Goal: Task Accomplishment & Management: Complete application form

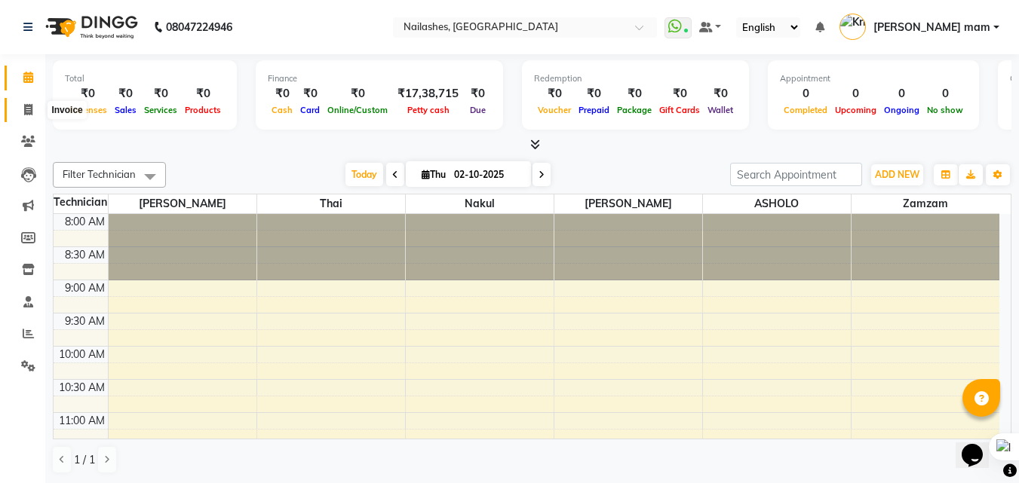
click at [26, 106] on icon at bounding box center [28, 109] width 8 height 11
select select "service"
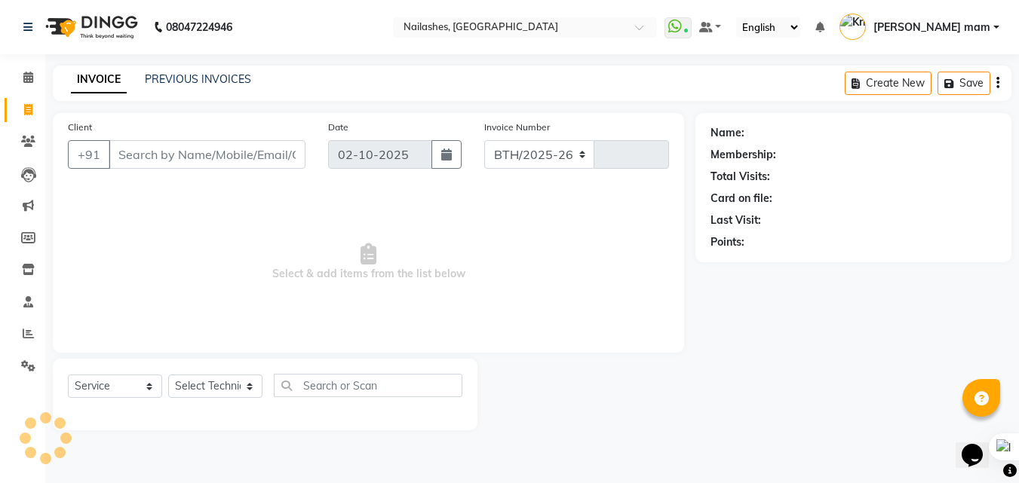
select select "5759"
type input "0985"
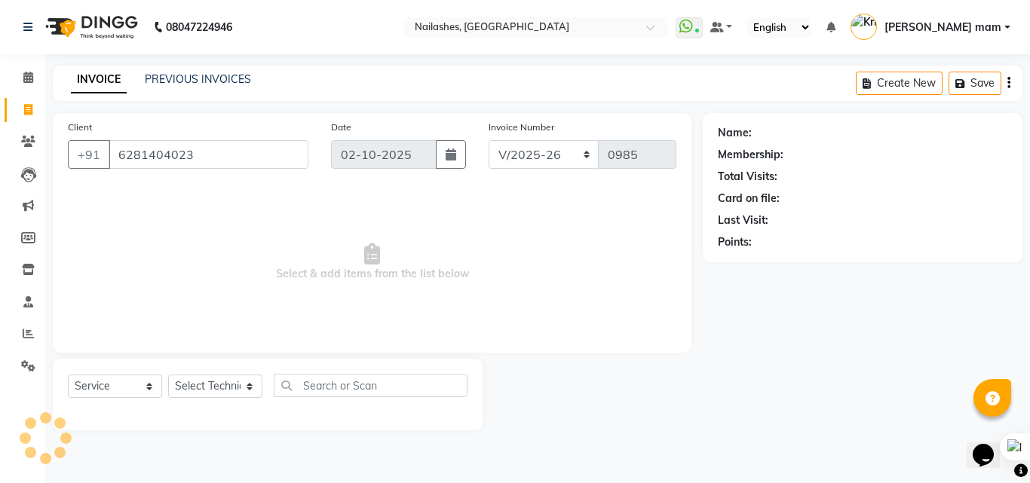
type input "6281404023"
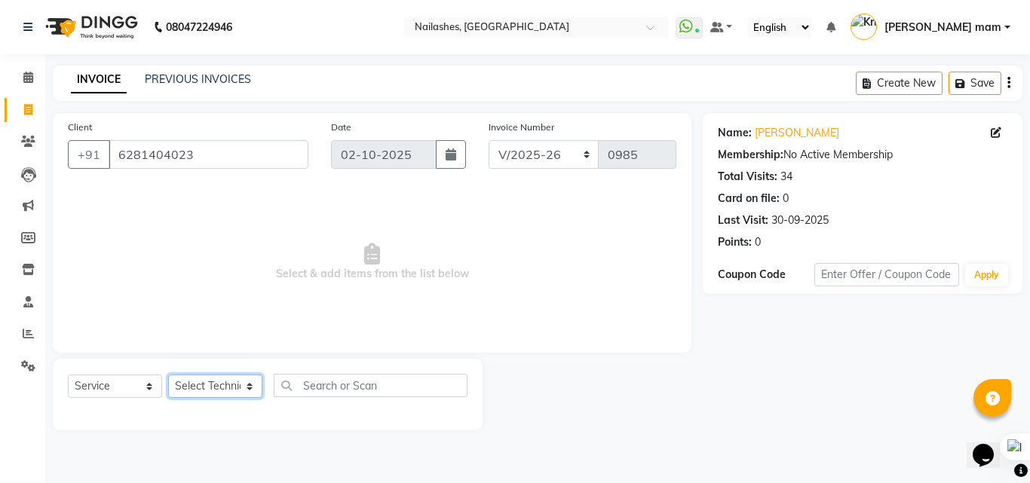
click at [230, 387] on select "Select Technician [PERSON_NAME] [PERSON_NAME] mam [PERSON_NAME]" at bounding box center [215, 386] width 94 height 23
select select "89520"
click at [168, 375] on select "Select Technician [PERSON_NAME] [PERSON_NAME] mam [PERSON_NAME]" at bounding box center [215, 386] width 94 height 23
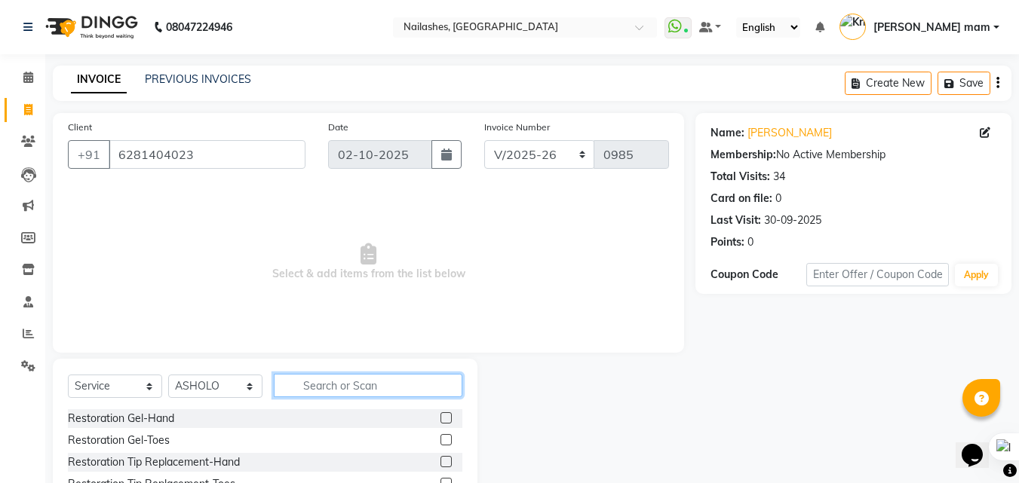
click at [392, 384] on input "text" at bounding box center [368, 385] width 189 height 23
type input "bom"
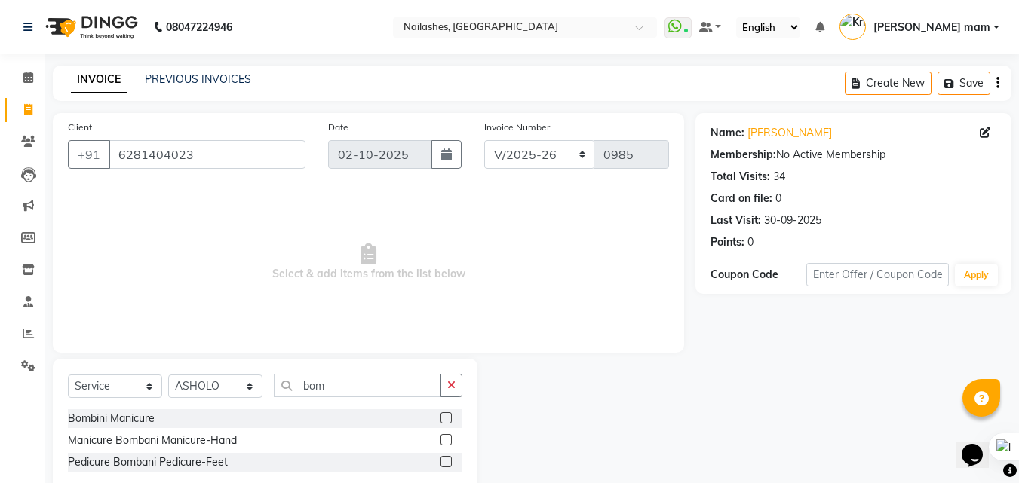
click at [447, 464] on label at bounding box center [445, 461] width 11 height 11
click at [447, 464] on input "checkbox" at bounding box center [445, 463] width 10 height 10
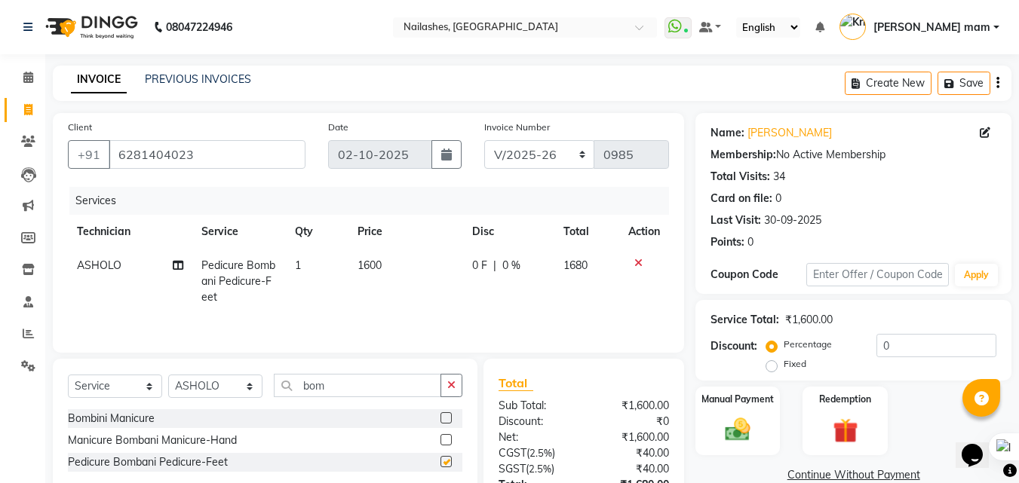
checkbox input "false"
click at [454, 391] on button "button" at bounding box center [451, 385] width 22 height 23
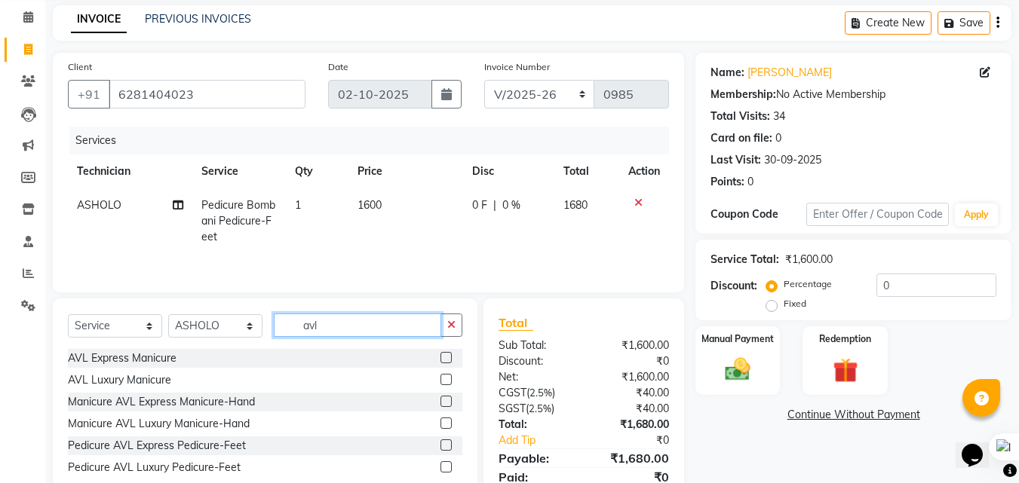
scroll to position [79, 0]
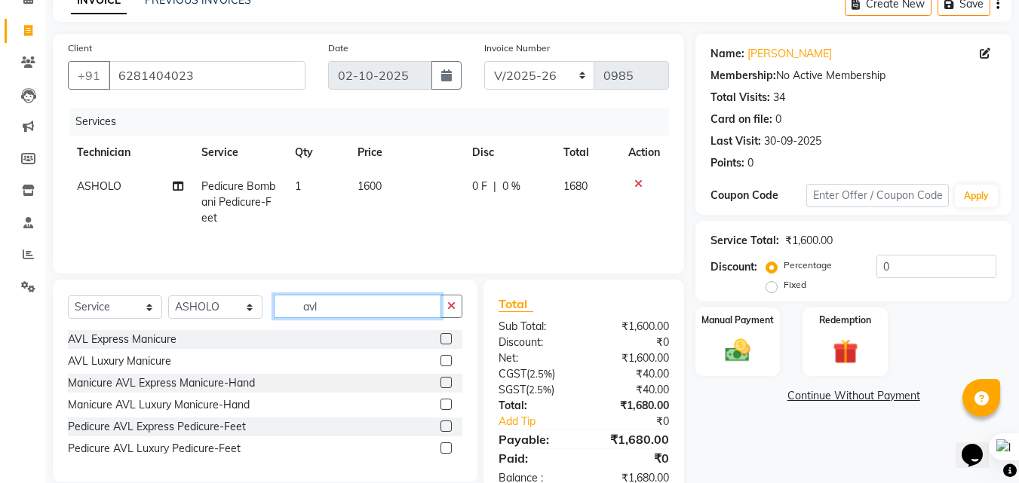
type input "avl"
click at [446, 427] on label at bounding box center [445, 426] width 11 height 11
click at [446, 427] on input "checkbox" at bounding box center [445, 427] width 10 height 10
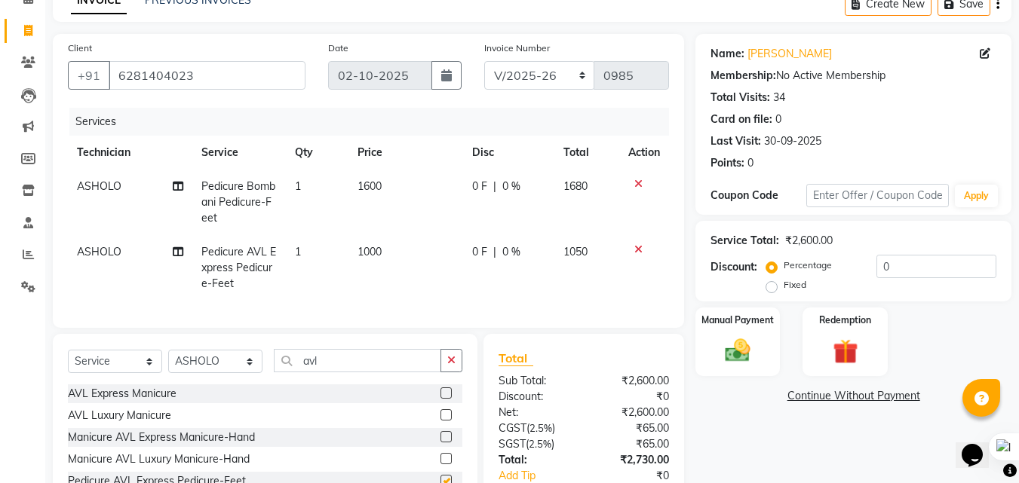
checkbox input "false"
click at [968, 273] on input "0" at bounding box center [936, 266] width 120 height 23
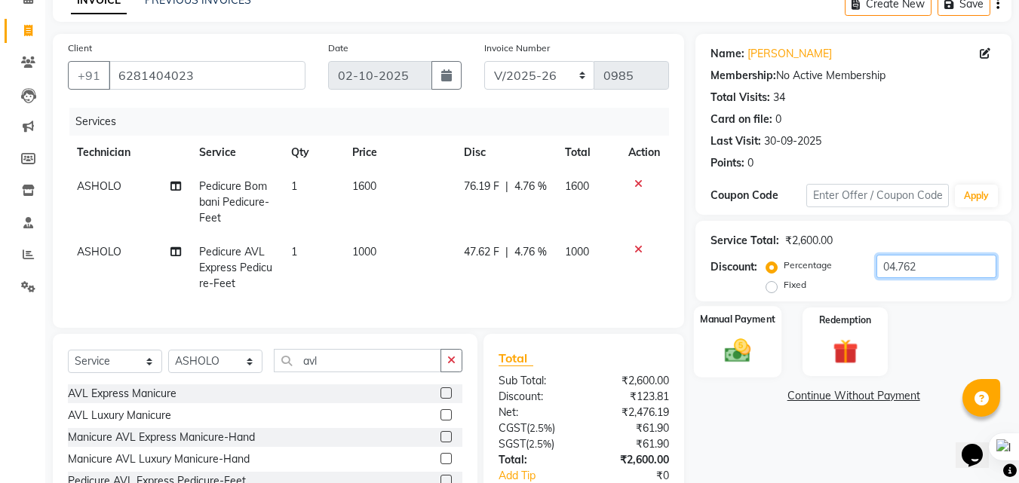
type input "04.762"
click at [726, 346] on img at bounding box center [737, 351] width 42 height 30
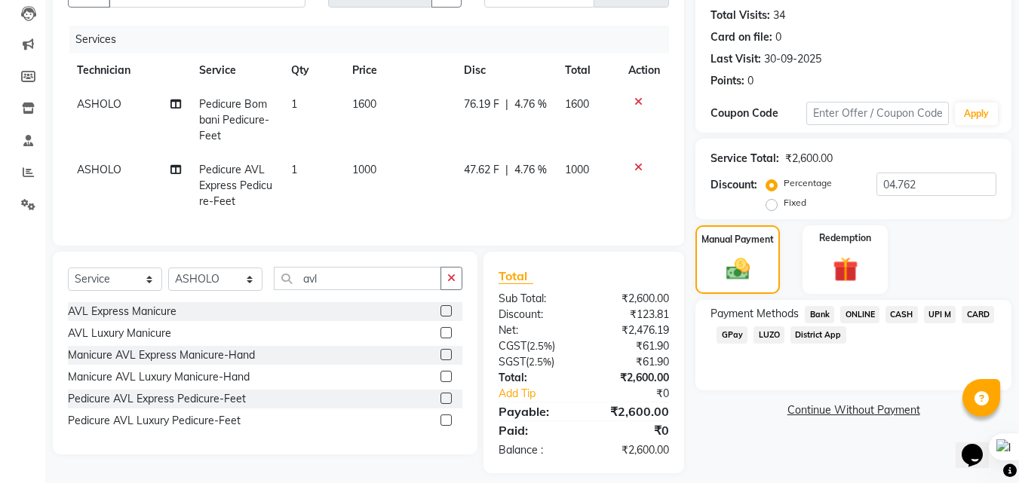
scroll to position [173, 0]
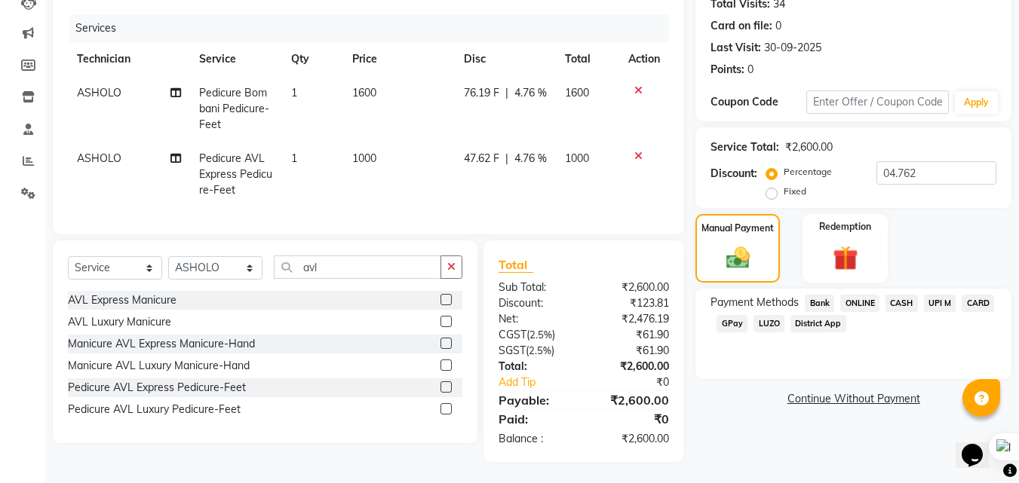
click at [978, 302] on span "CARD" at bounding box center [978, 303] width 32 height 17
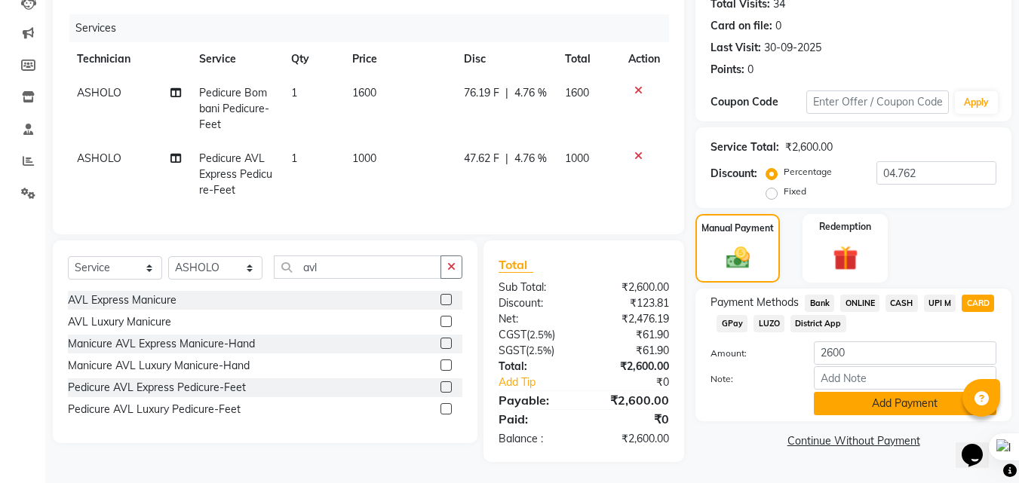
click at [927, 405] on button "Add Payment" at bounding box center [905, 403] width 183 height 23
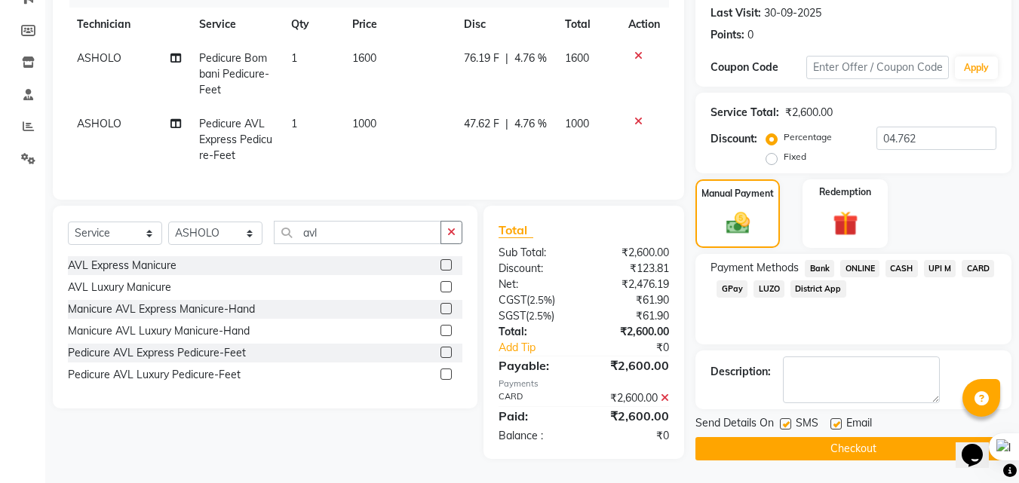
scroll to position [217, 0]
click at [911, 437] on button "Checkout" at bounding box center [853, 448] width 316 height 23
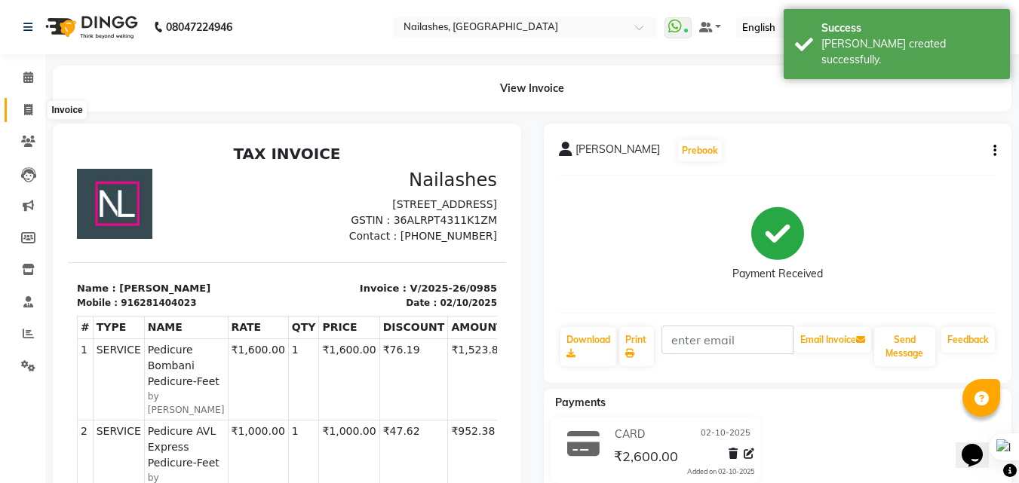
click at [24, 106] on icon at bounding box center [28, 109] width 8 height 11
select select "5759"
select select "service"
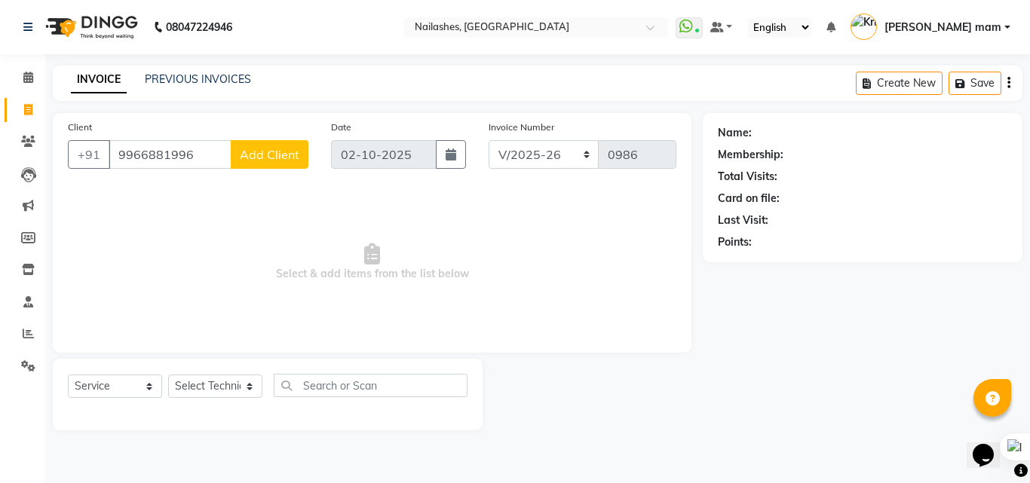
type input "9966881996"
click at [255, 158] on span "Add Client" at bounding box center [270, 154] width 60 height 15
select select "21"
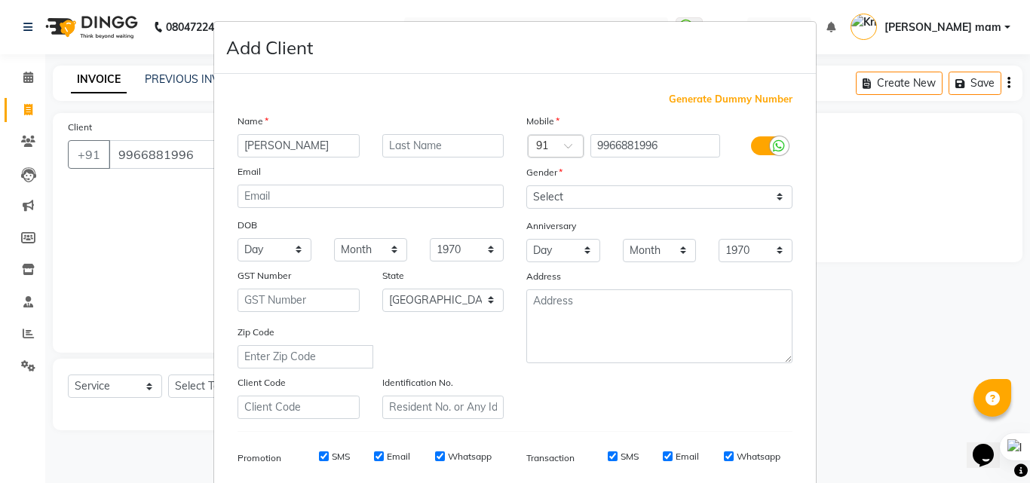
type input "[PERSON_NAME]"
click at [566, 198] on select "Select [DEMOGRAPHIC_DATA] [DEMOGRAPHIC_DATA] Other Prefer Not To Say" at bounding box center [659, 197] width 266 height 23
select select "[DEMOGRAPHIC_DATA]"
click at [526, 186] on select "Select [DEMOGRAPHIC_DATA] [DEMOGRAPHIC_DATA] Other Prefer Not To Say" at bounding box center [659, 197] width 266 height 23
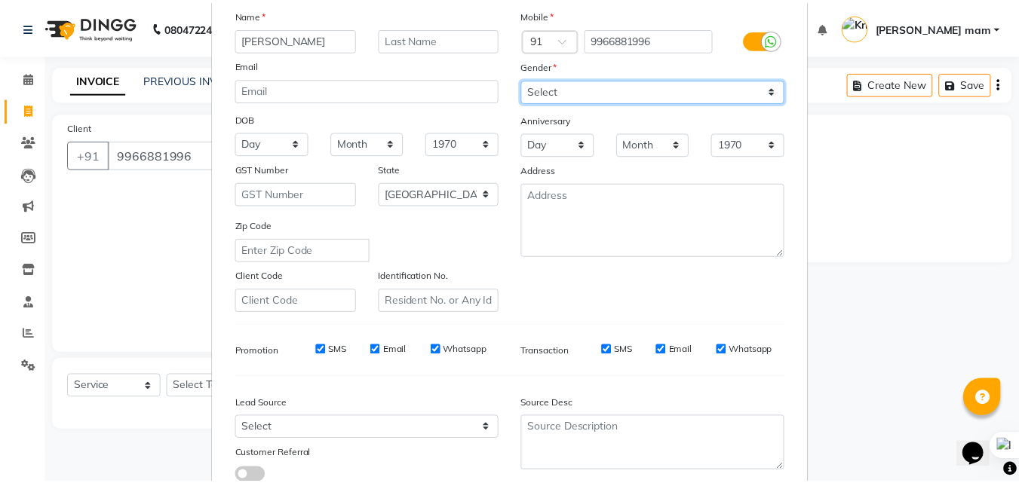
scroll to position [213, 0]
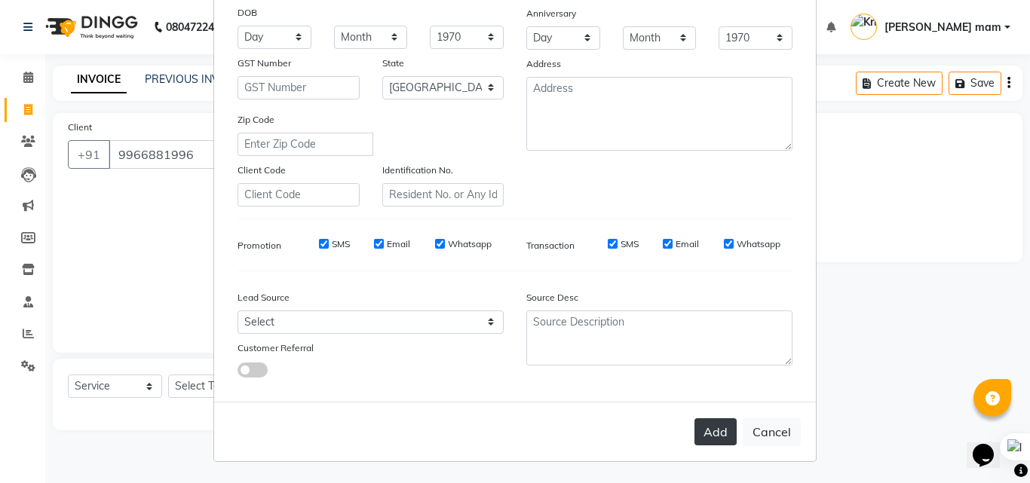
click at [719, 432] on button "Add" at bounding box center [716, 432] width 42 height 27
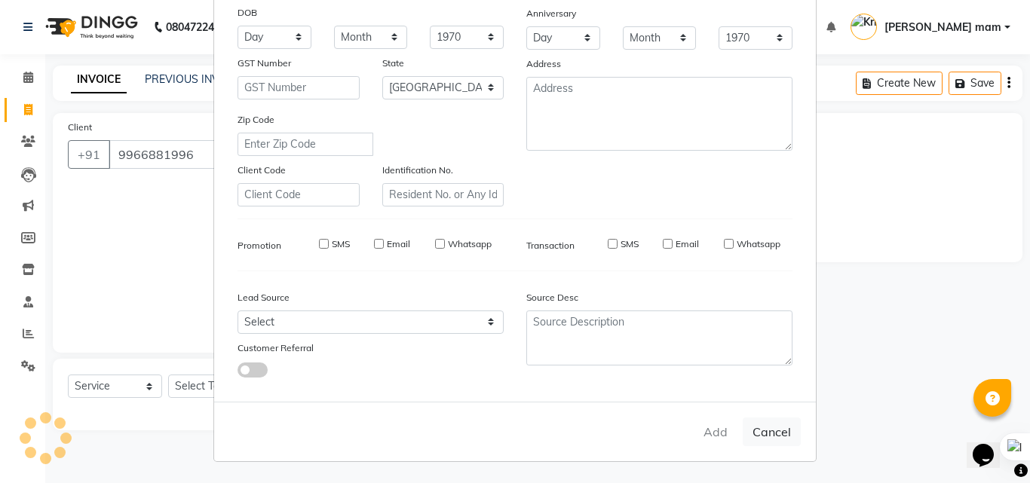
select select
select select "null"
select select
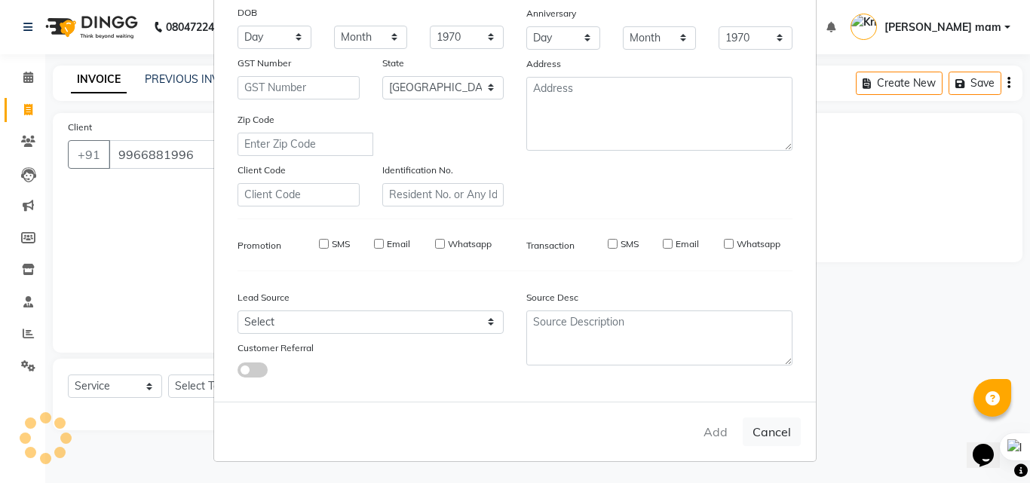
select select
checkbox input "false"
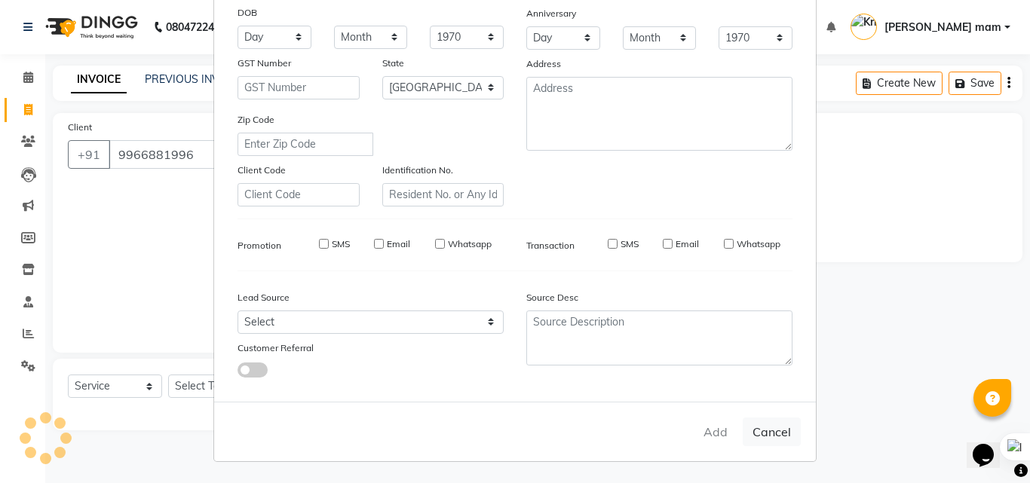
checkbox input "false"
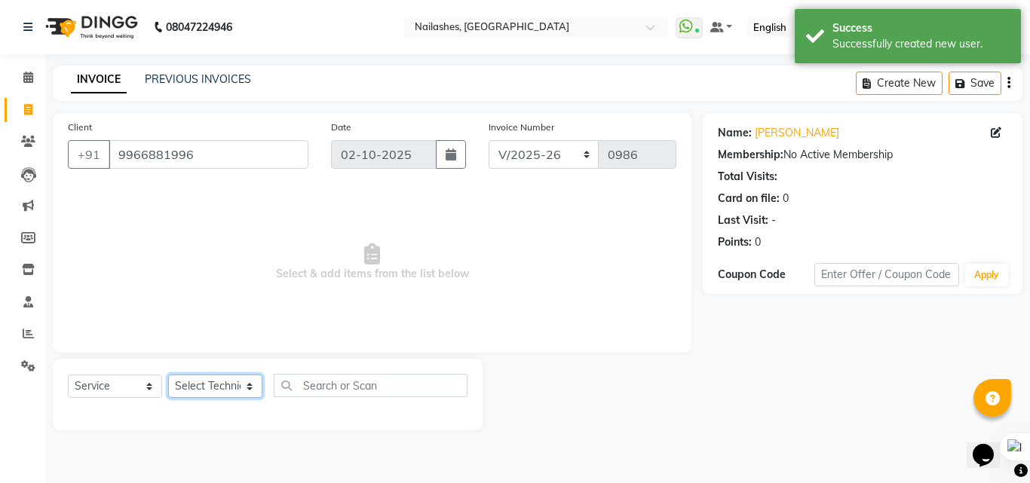
click at [235, 389] on select "Select Technician [PERSON_NAME] [PERSON_NAME] mam [PERSON_NAME]" at bounding box center [215, 386] width 94 height 23
select select "89520"
click at [168, 375] on select "Select Technician [PERSON_NAME] [PERSON_NAME] mam [PERSON_NAME]" at bounding box center [215, 386] width 94 height 23
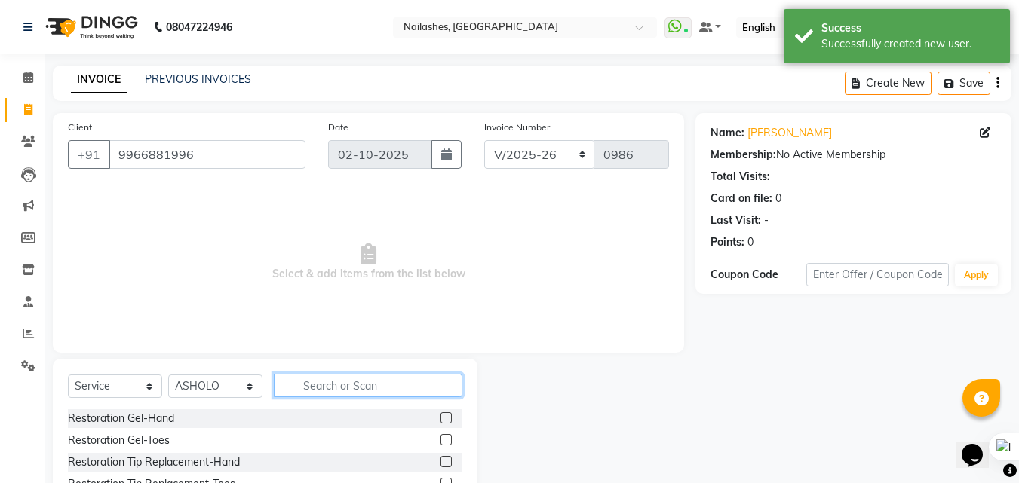
click at [380, 381] on input "text" at bounding box center [368, 385] width 189 height 23
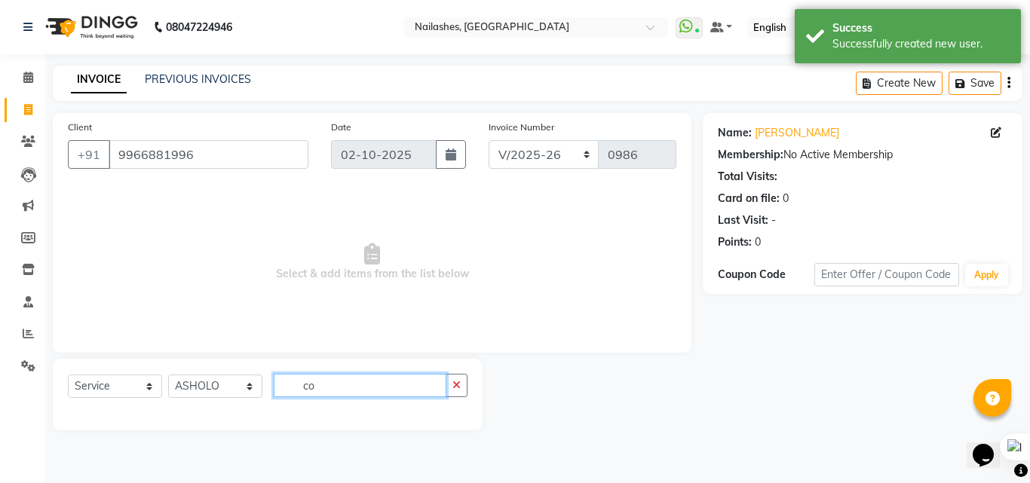
type input "c"
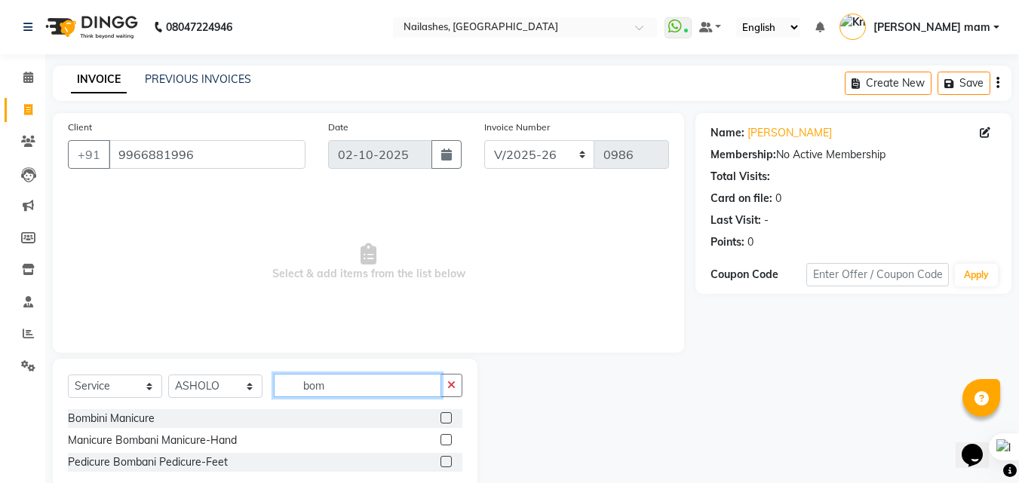
type input "bom"
click at [447, 463] on label at bounding box center [445, 461] width 11 height 11
click at [447, 463] on input "checkbox" at bounding box center [445, 463] width 10 height 10
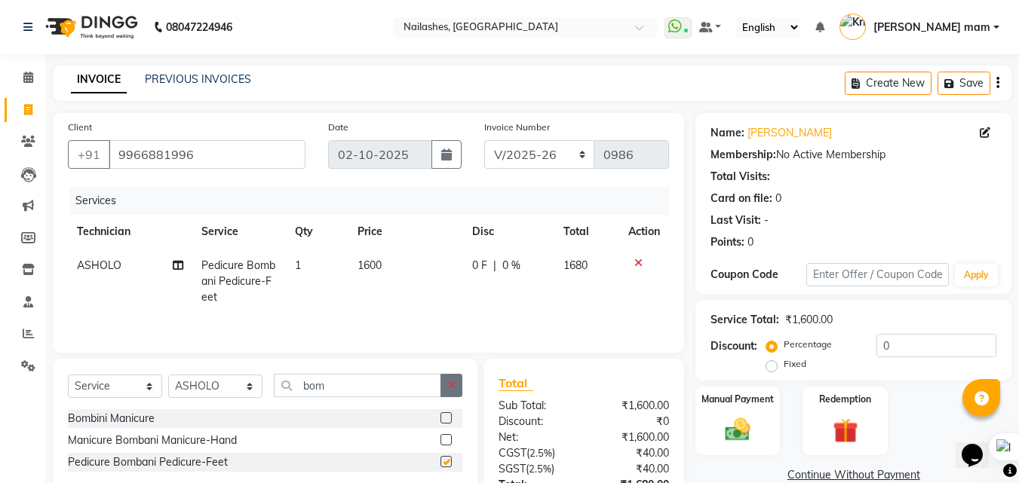
checkbox input "false"
click at [446, 375] on button "button" at bounding box center [451, 385] width 22 height 23
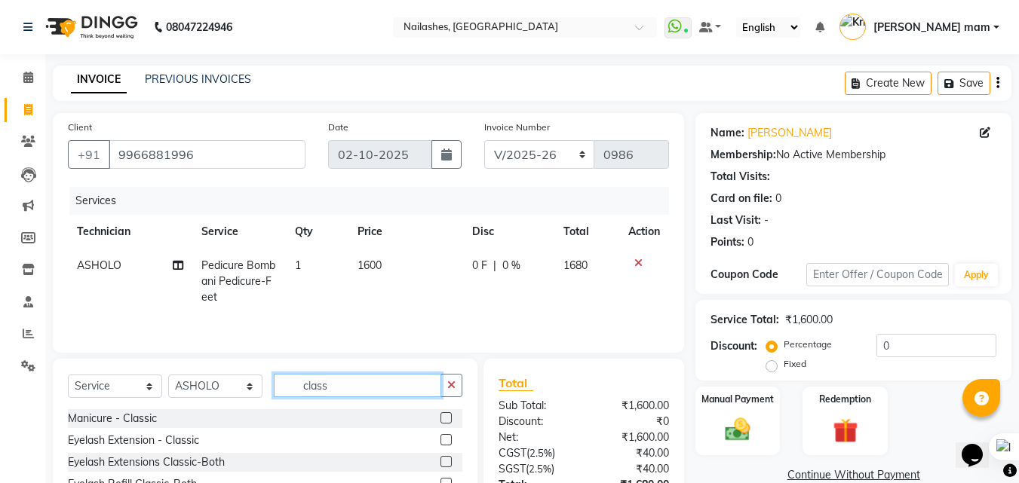
type input "class"
click at [449, 416] on label at bounding box center [445, 418] width 11 height 11
click at [449, 416] on input "checkbox" at bounding box center [445, 419] width 10 height 10
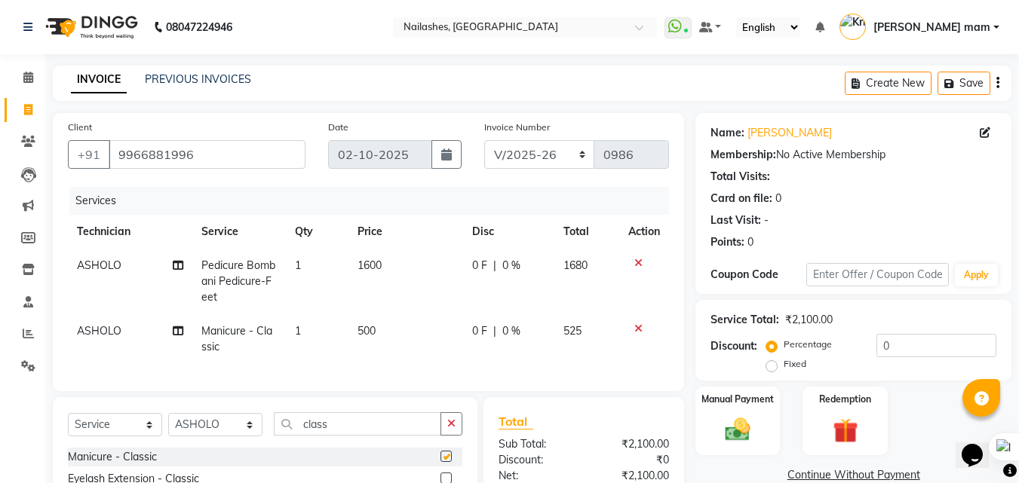
checkbox input "false"
click at [376, 332] on td "500" at bounding box center [405, 339] width 115 height 50
select select "89520"
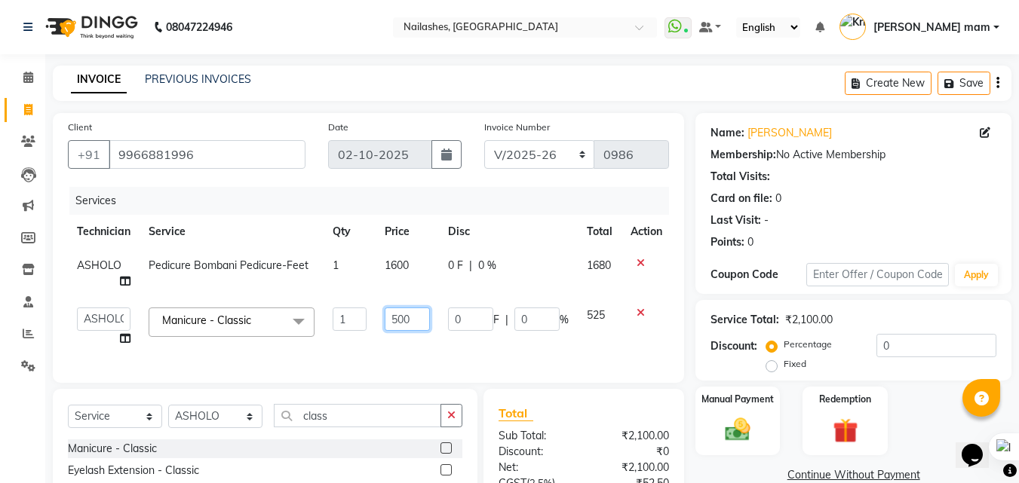
click at [397, 317] on input "500" at bounding box center [407, 319] width 45 height 23
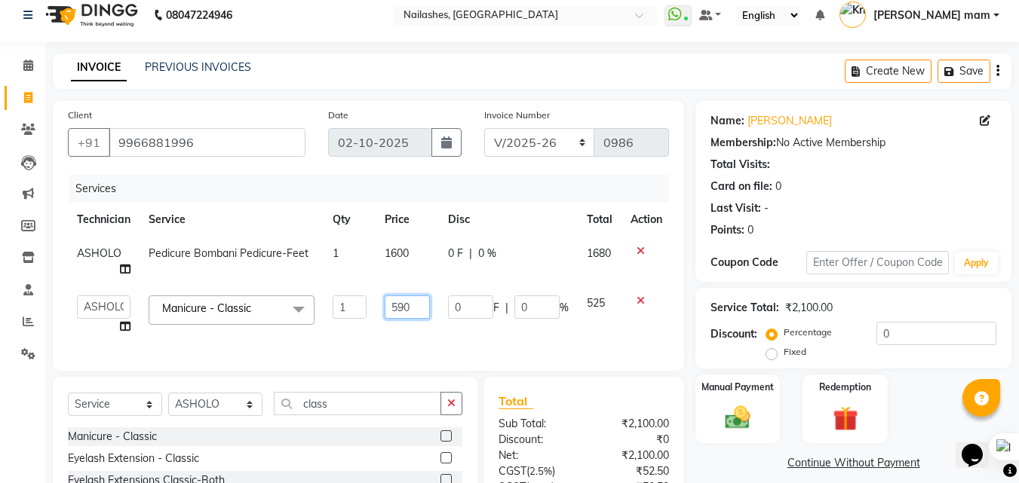
scroll to position [11, 0]
type input "5"
type input "600"
click at [397, 325] on td "600" at bounding box center [407, 315] width 63 height 57
select select "89520"
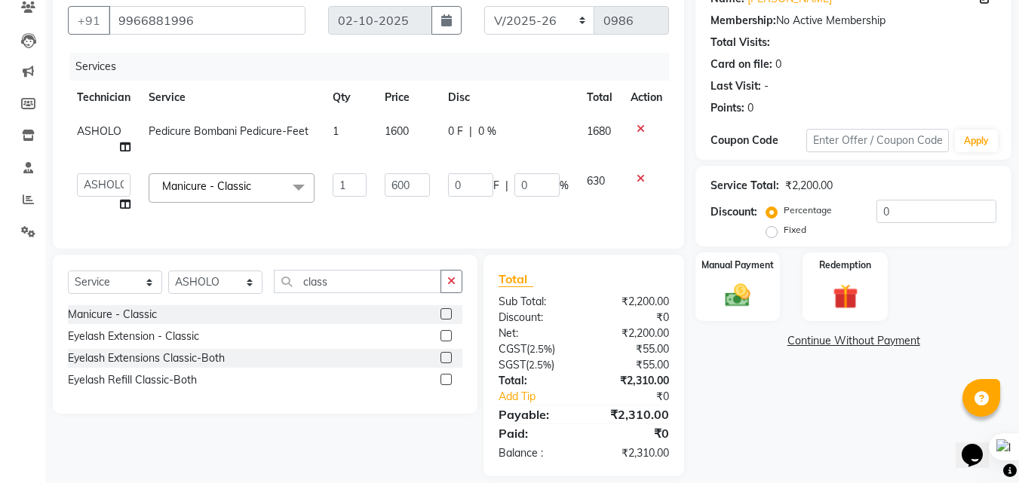
scroll to position [136, 0]
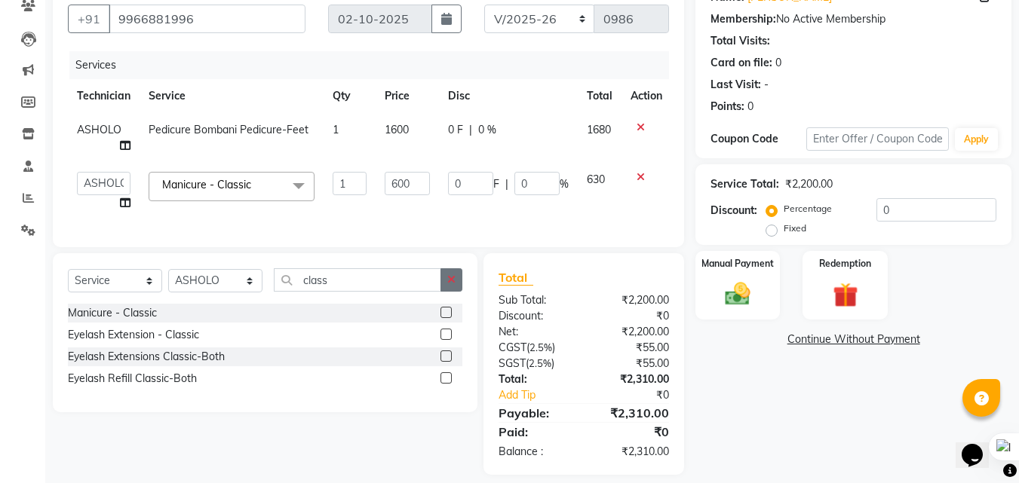
click at [451, 285] on icon "button" at bounding box center [451, 280] width 8 height 11
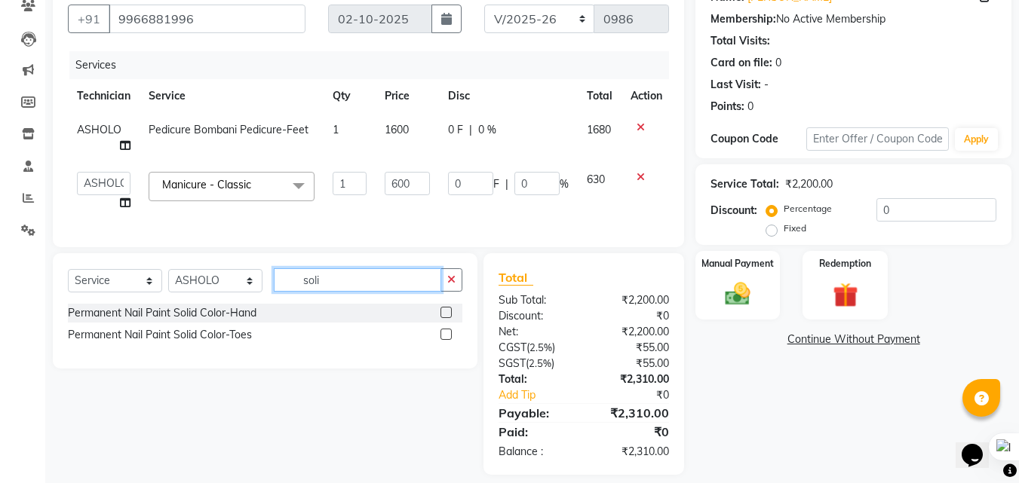
type input "soli"
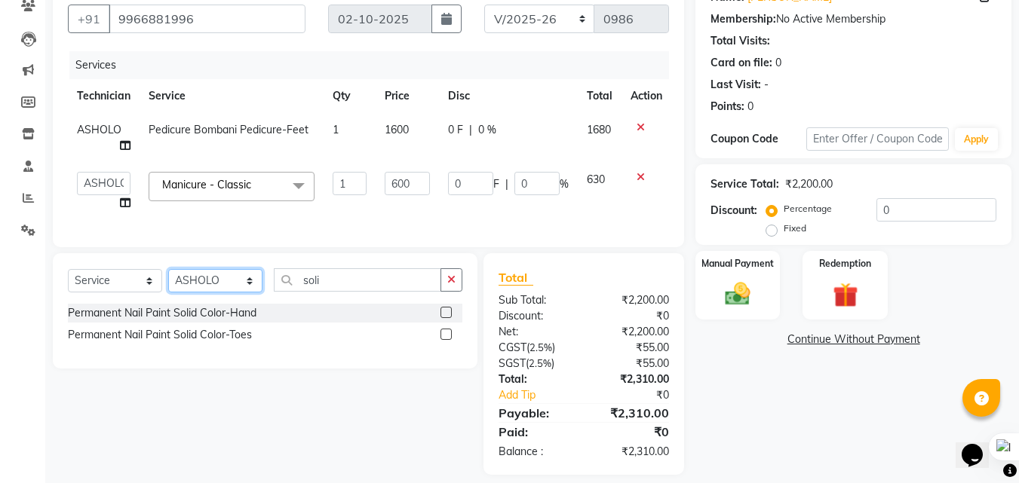
click at [218, 288] on select "Select Technician [PERSON_NAME] [PERSON_NAME] mam [PERSON_NAME]" at bounding box center [215, 280] width 94 height 23
select select "71408"
click at [168, 281] on select "Select Technician [PERSON_NAME] [PERSON_NAME] mam [PERSON_NAME]" at bounding box center [215, 280] width 94 height 23
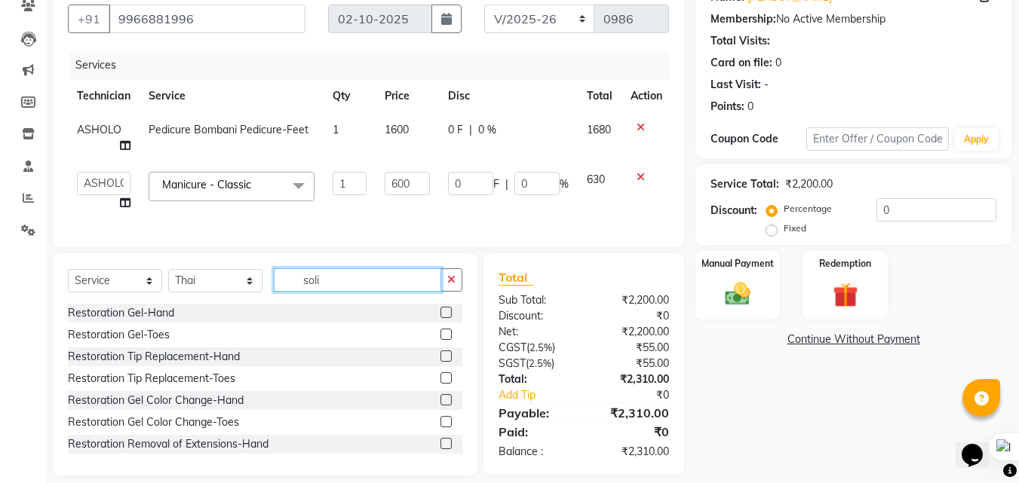
click at [388, 292] on input "soli" at bounding box center [357, 279] width 167 height 23
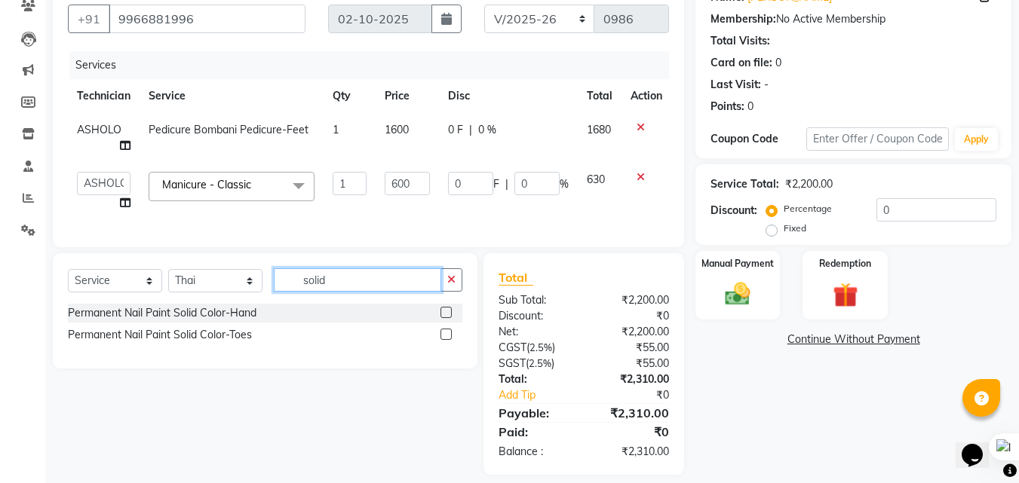
type input "solid"
click at [446, 318] on label at bounding box center [445, 312] width 11 height 11
click at [446, 318] on input "checkbox" at bounding box center [445, 313] width 10 height 10
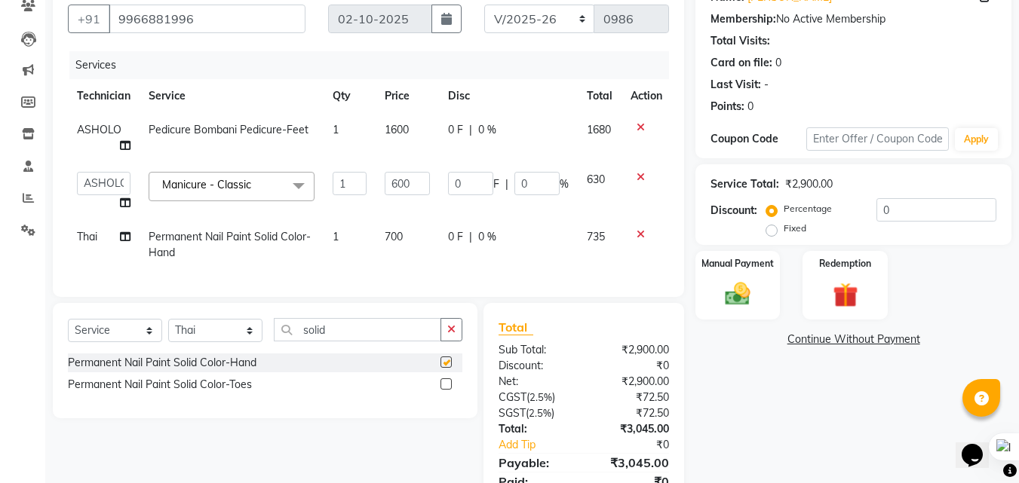
checkbox input "false"
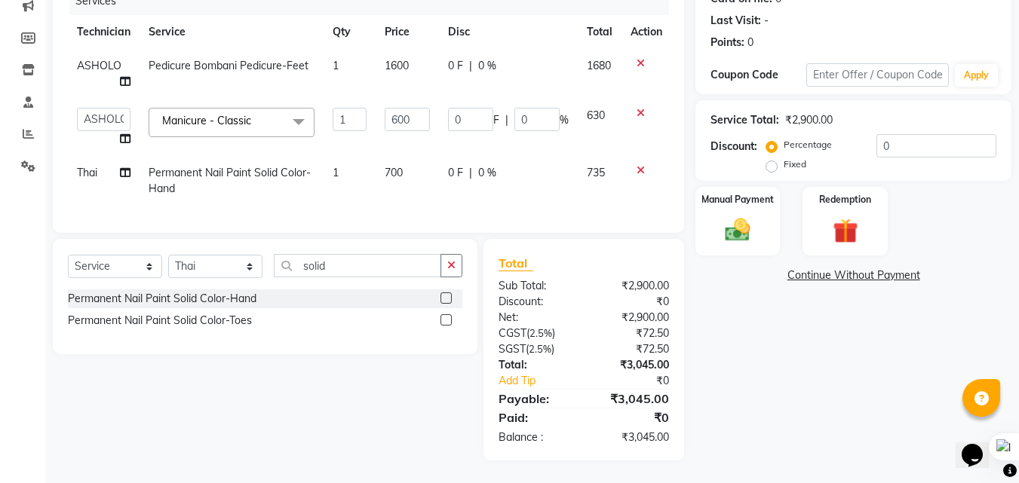
scroll to position [211, 0]
click at [759, 222] on div "Manual Payment" at bounding box center [738, 222] width 88 height 72
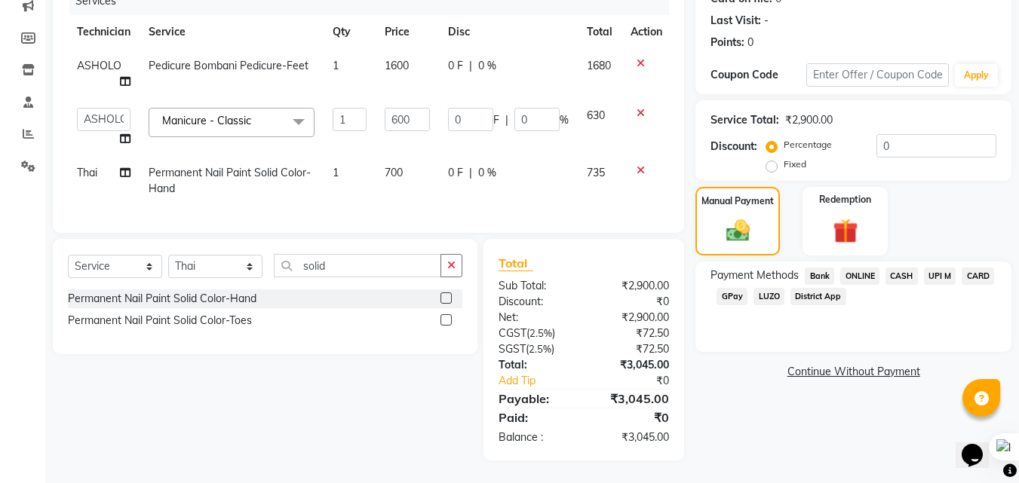
click at [945, 268] on span "UPI M" at bounding box center [940, 276] width 32 height 17
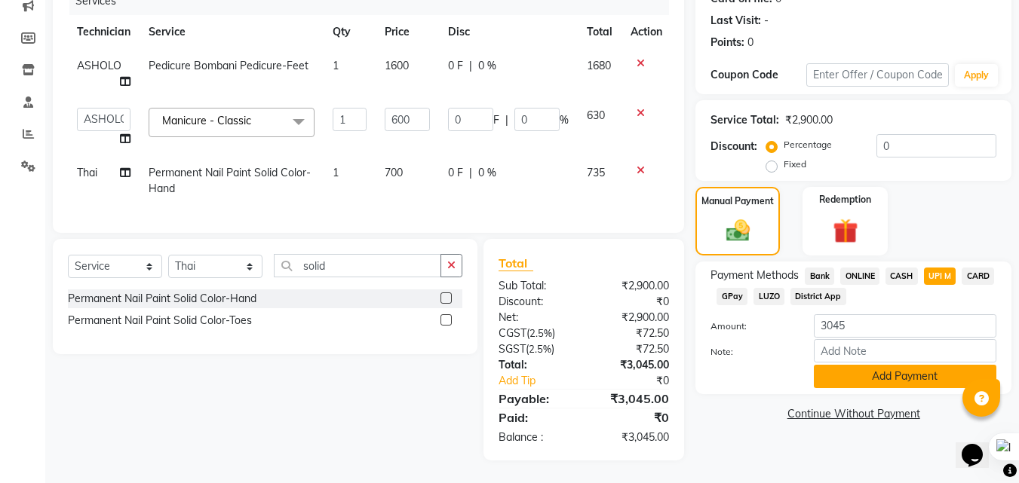
click at [931, 370] on button "Add Payment" at bounding box center [905, 376] width 183 height 23
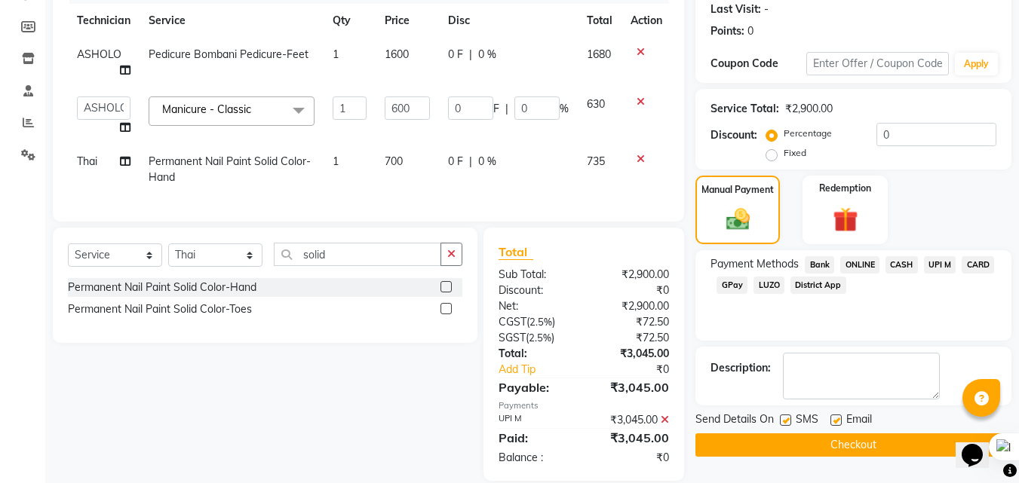
scroll to position [243, 0]
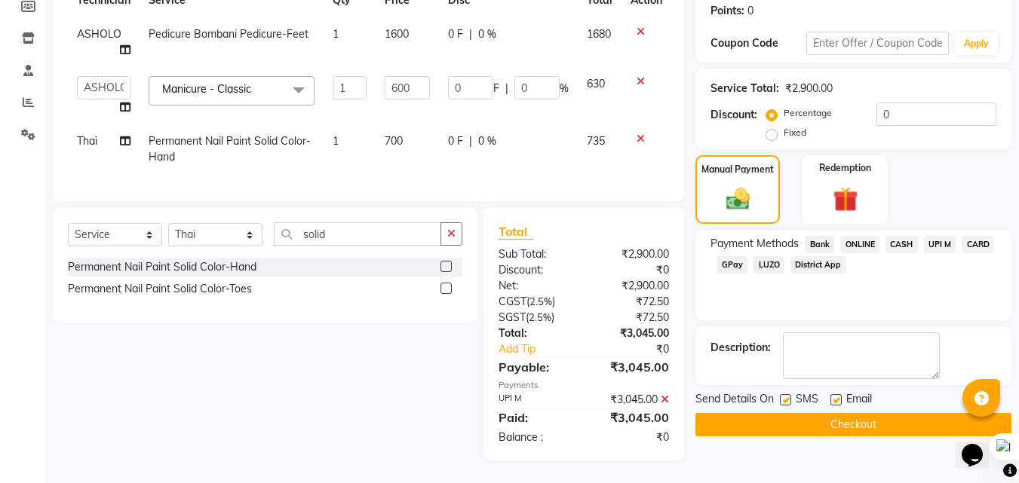
click at [904, 413] on button "Checkout" at bounding box center [853, 424] width 316 height 23
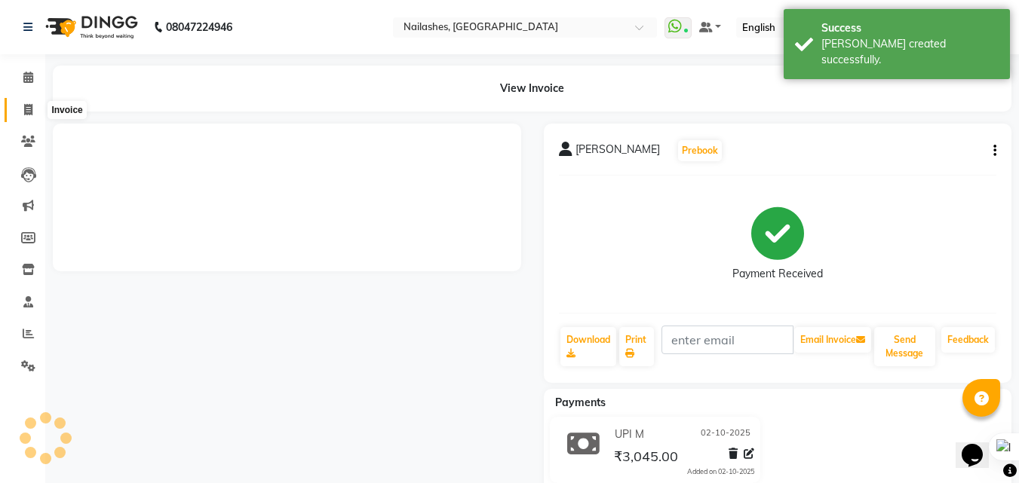
click at [27, 108] on icon at bounding box center [28, 109] width 8 height 11
select select "service"
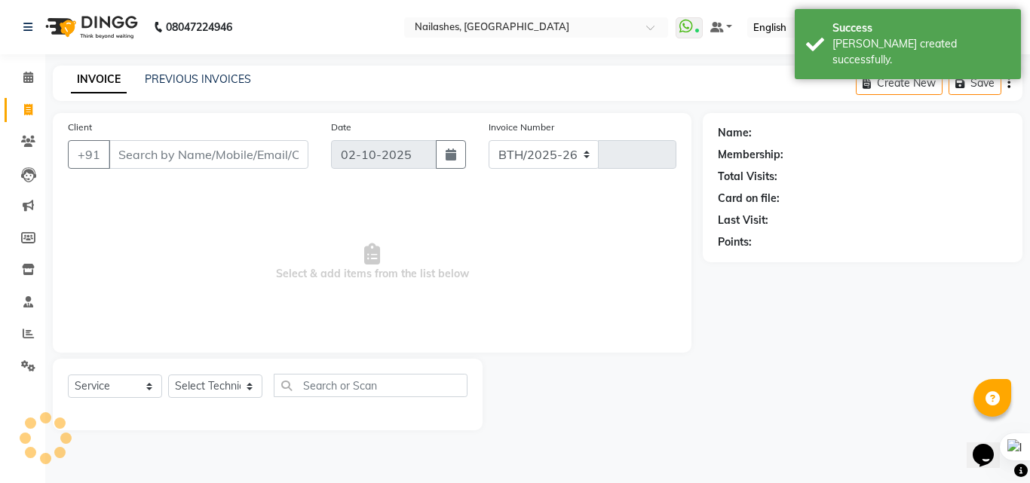
select select "5759"
type input "0987"
